Goal: Information Seeking & Learning: Learn about a topic

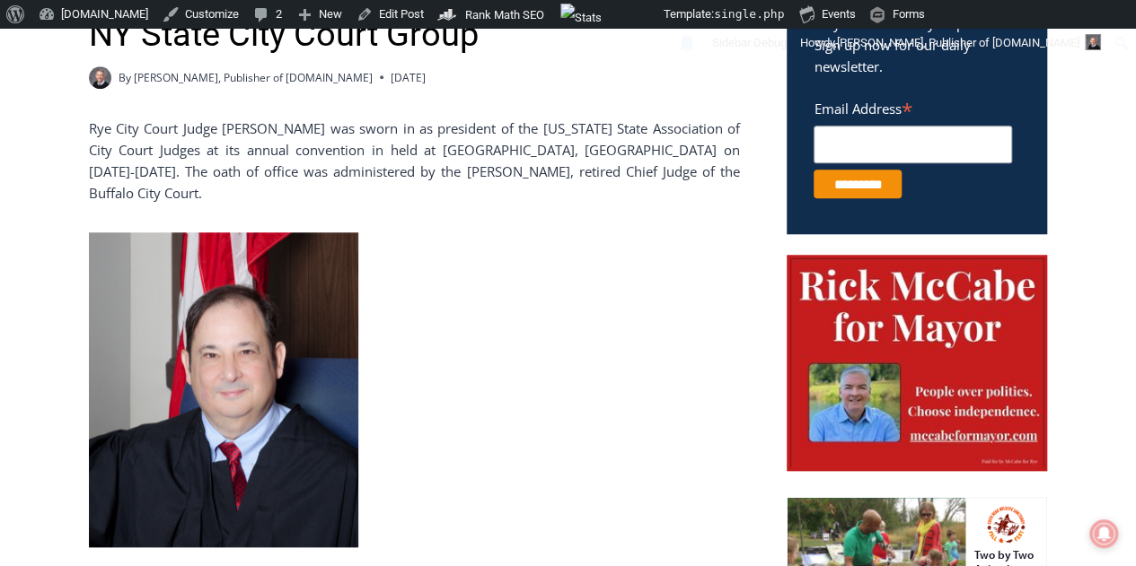
scroll to position [706, 0]
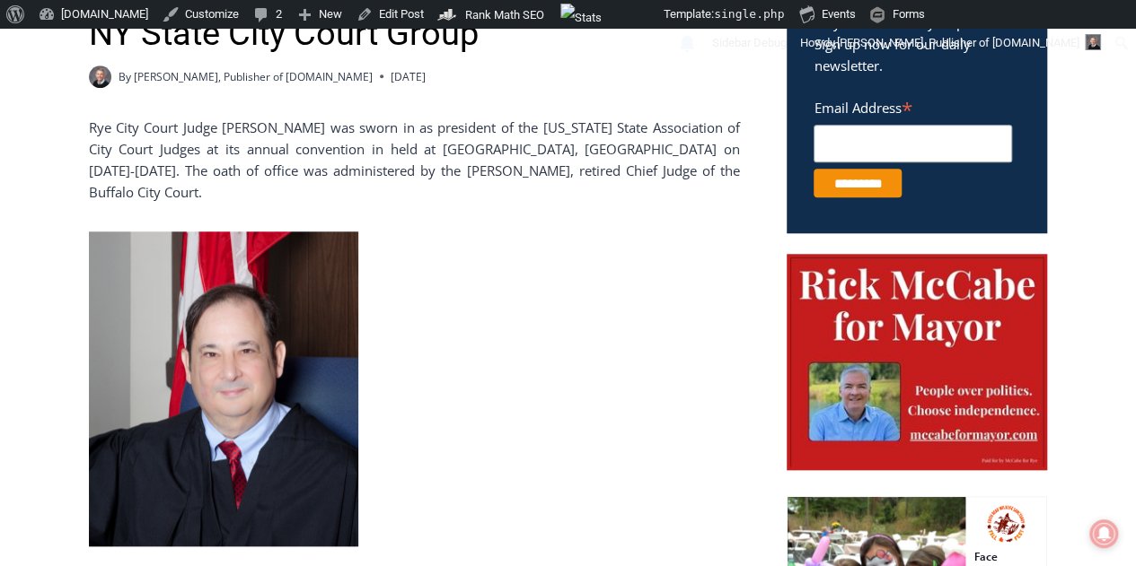
click at [532, 294] on link at bounding box center [414, 389] width 651 height 315
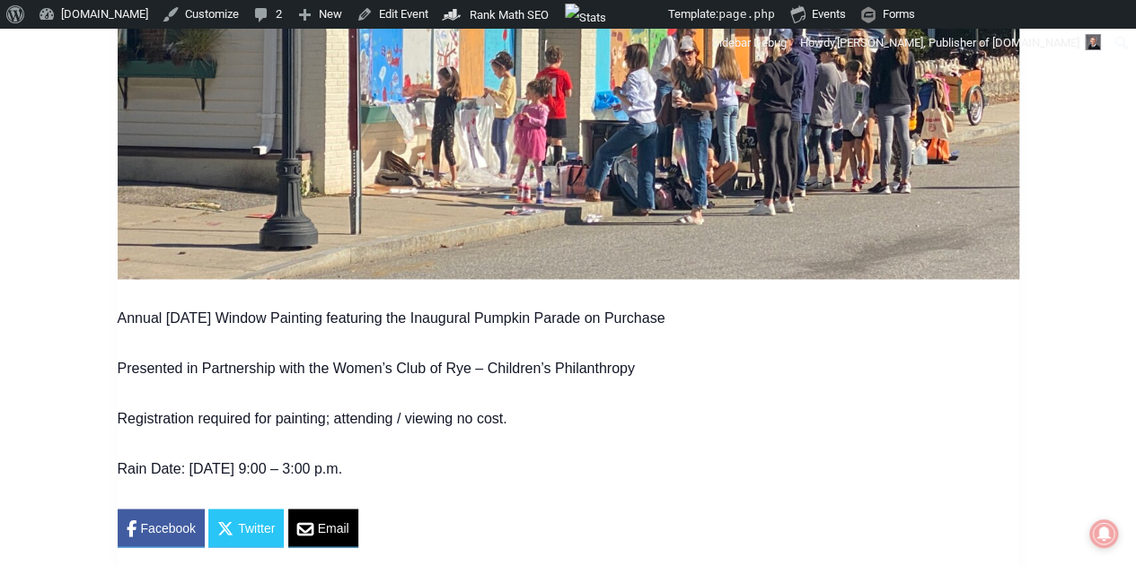
scroll to position [1224, 0]
